Goal: Information Seeking & Learning: Understand process/instructions

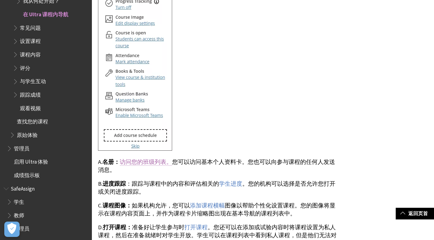
scroll to position [1195, 0]
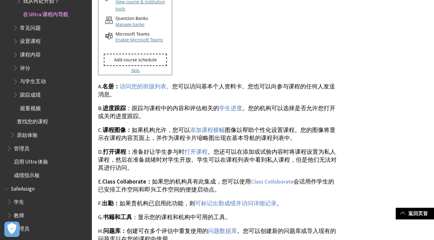
click at [26, 53] on span "课程内容" at bounding box center [30, 53] width 21 height 8
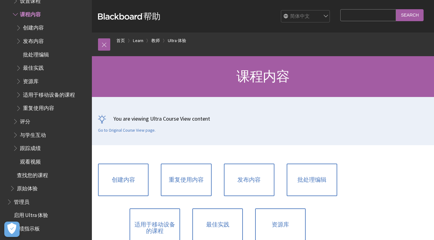
scroll to position [61, 0]
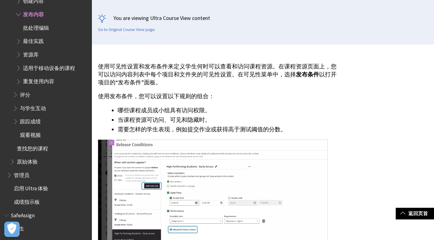
scroll to position [153, 0]
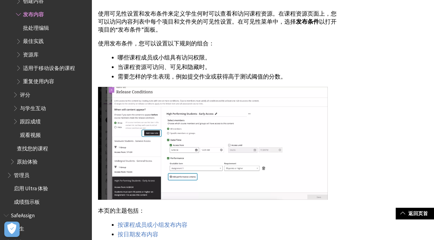
click at [191, 159] on img at bounding box center [213, 143] width 230 height 113
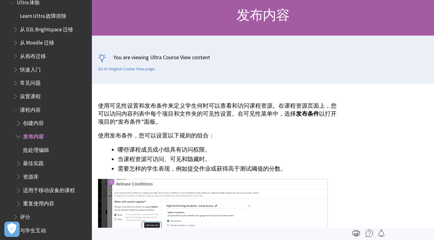
scroll to position [200, 0]
click at [36, 109] on span "课程内容" at bounding box center [30, 109] width 21 height 8
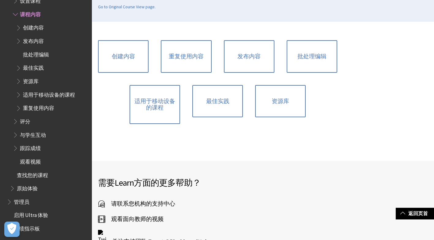
scroll to position [92, 0]
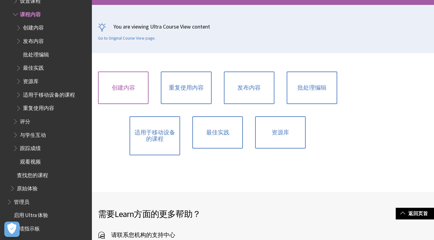
click at [129, 87] on link "创建内容" at bounding box center [123, 87] width 51 height 32
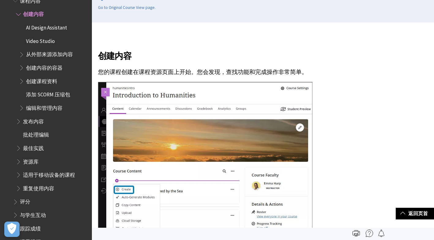
scroll to position [248, 0]
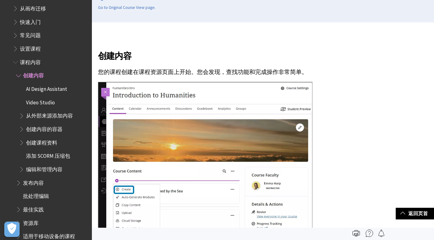
click at [19, 74] on span "Book outline for Blackboard Learn Help" at bounding box center [19, 74] width 6 height 8
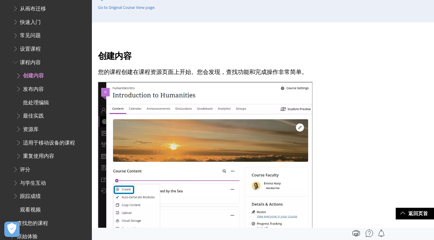
click at [19, 88] on span "Book outline for Blackboard Learn Help" at bounding box center [19, 88] width 6 height 8
click at [21, 91] on span "Book outline for Blackboard Learn Help" at bounding box center [19, 88] width 6 height 8
click at [39, 91] on span "发布内容" at bounding box center [33, 88] width 21 height 8
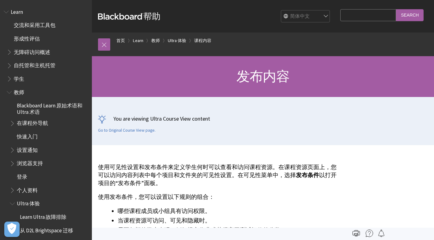
scroll to position [323, 0]
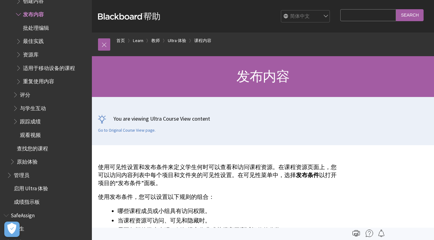
click at [327, 13] on select "English عربية Català Cymraeg Deutsch Español Suomi Français עברית Italiano 日本語 …" at bounding box center [305, 16] width 49 height 12
select select "/Learn/Instructor/Ultra/Course_Content/Release_Content"
click at [282, 10] on select "English عربية Català Cymraeg Deutsch Español Suomi Français עברית Italiano 日本語 …" at bounding box center [305, 16] width 49 height 12
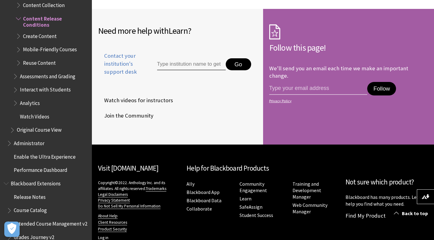
scroll to position [1786, 0]
